Goal: Transaction & Acquisition: Purchase product/service

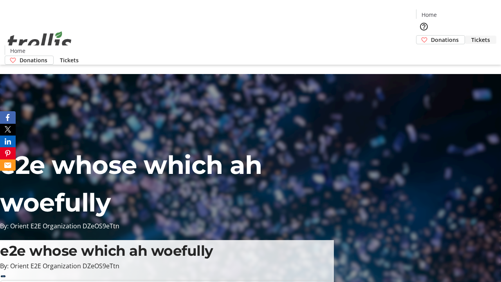
click at [472, 36] on span "Tickets" at bounding box center [481, 40] width 19 height 8
